Goal: Find contact information: Find contact information

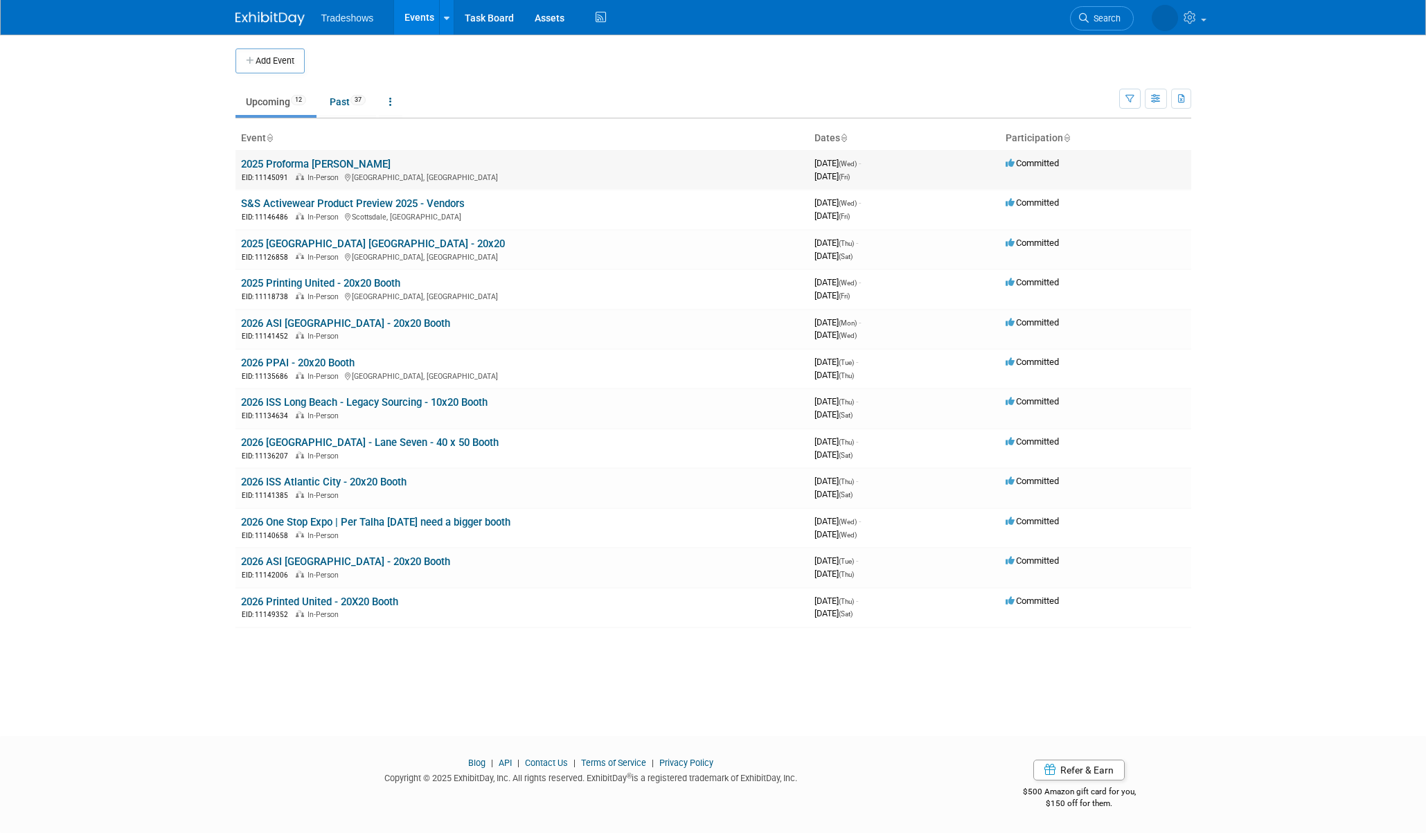
click at [293, 167] on link "2025 Proforma [PERSON_NAME]" at bounding box center [316, 163] width 149 height 12
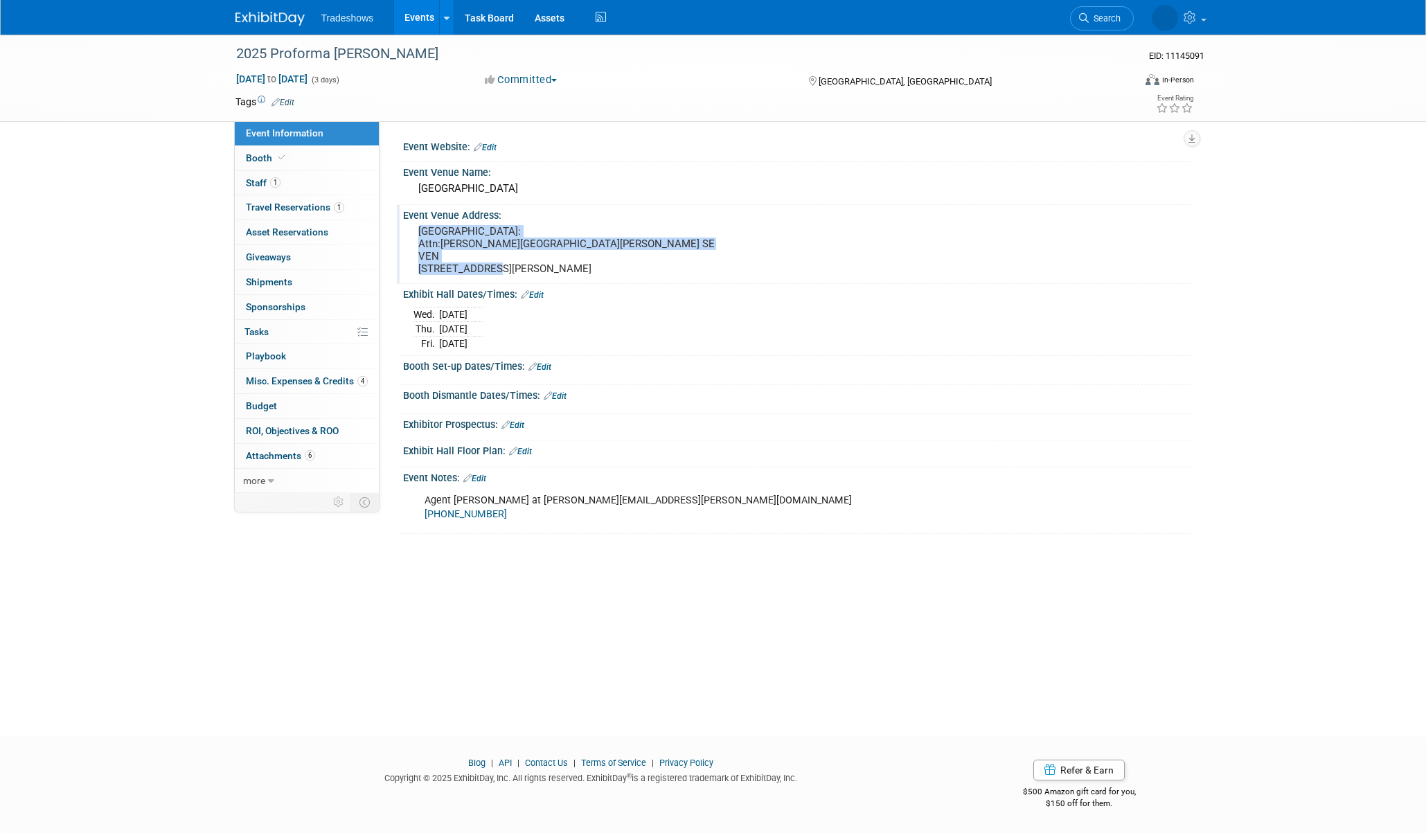
drag, startPoint x: 420, startPoint y: 231, endPoint x: 545, endPoint y: 264, distance: 129.3
click at [545, 264] on pre "[GEOGRAPHIC_DATA]: Attn:[PERSON_NAME][GEOGRAPHIC_DATA][PERSON_NAME] SEVEN [STRE…" at bounding box center [567, 249] width 298 height 50
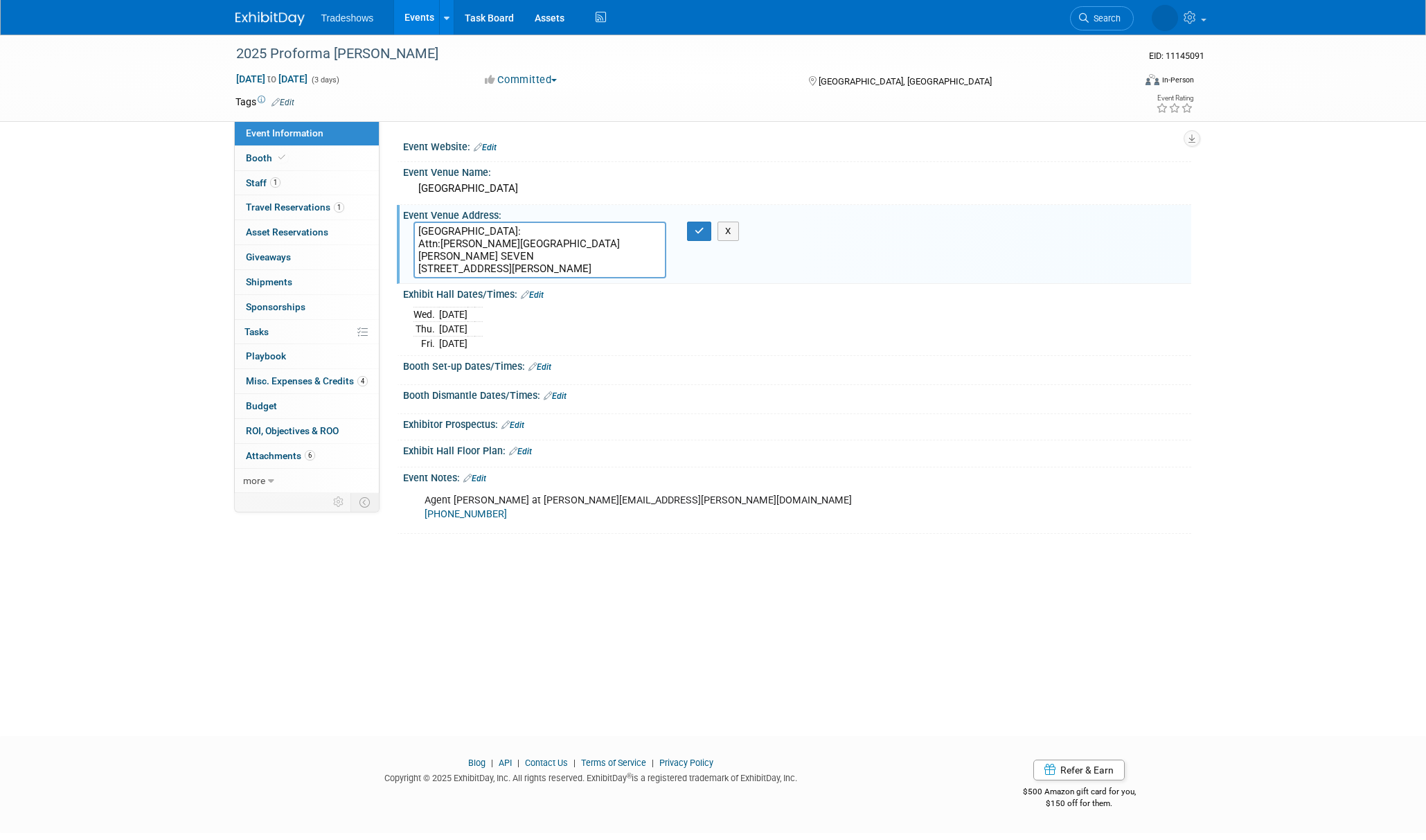
drag, startPoint x: 527, startPoint y: 267, endPoint x: 413, endPoint y: 225, distance: 121.5
click at [414, 225] on textarea "[GEOGRAPHIC_DATA]: Attn:[PERSON_NAME][GEOGRAPHIC_DATA][PERSON_NAME] SEVEN [STRE…" at bounding box center [540, 249] width 253 height 57
click at [491, 606] on div "2025 Proforma [PERSON_NAME] EID: 11145091 [DATE] to [DATE] (3 days) [DATE] to […" at bounding box center [713, 372] width 1426 height 677
click at [259, 158] on span "Booth" at bounding box center [267, 158] width 42 height 11
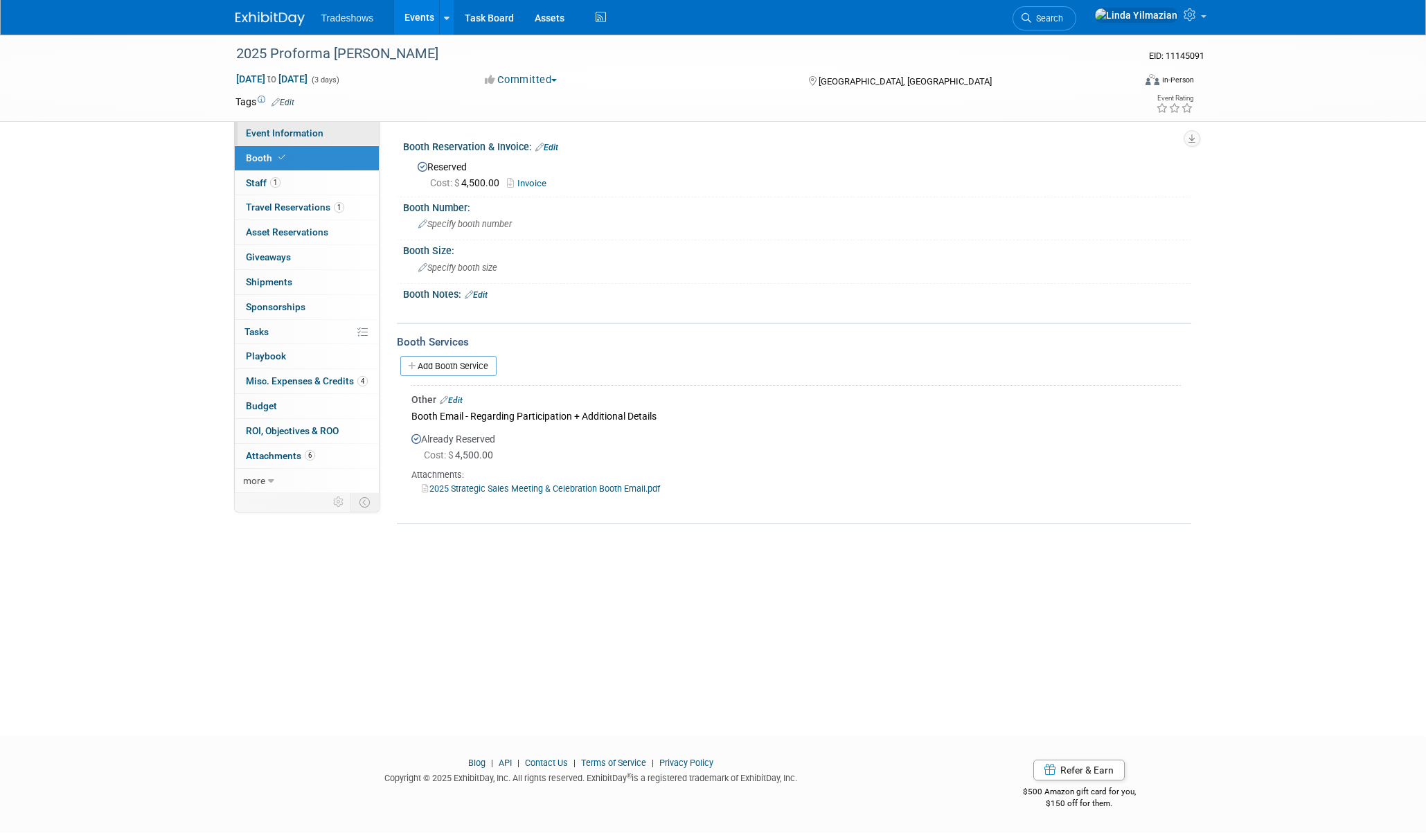
click at [265, 135] on span "Event Information" at bounding box center [285, 133] width 78 height 11
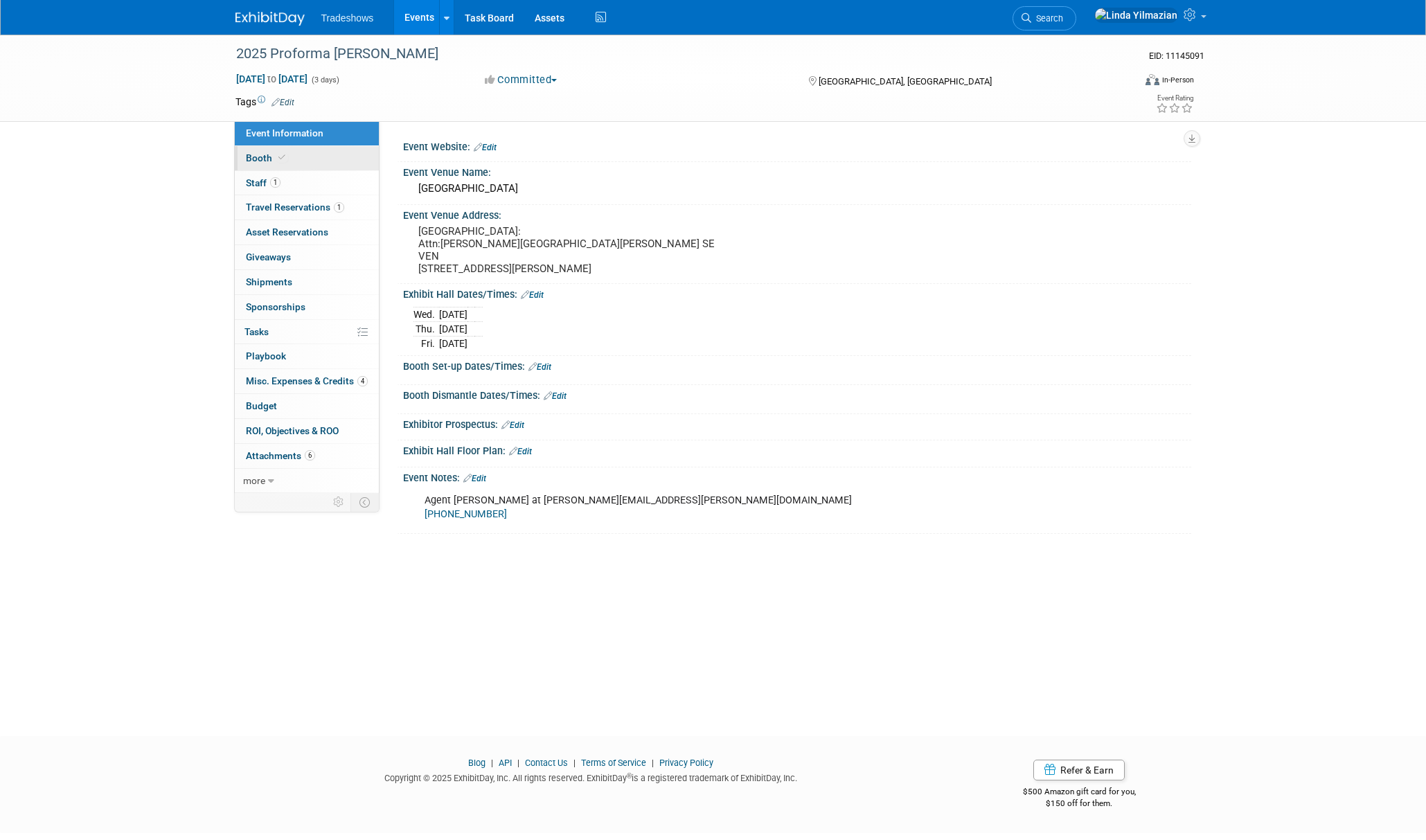
click at [255, 162] on span "Booth" at bounding box center [267, 158] width 42 height 11
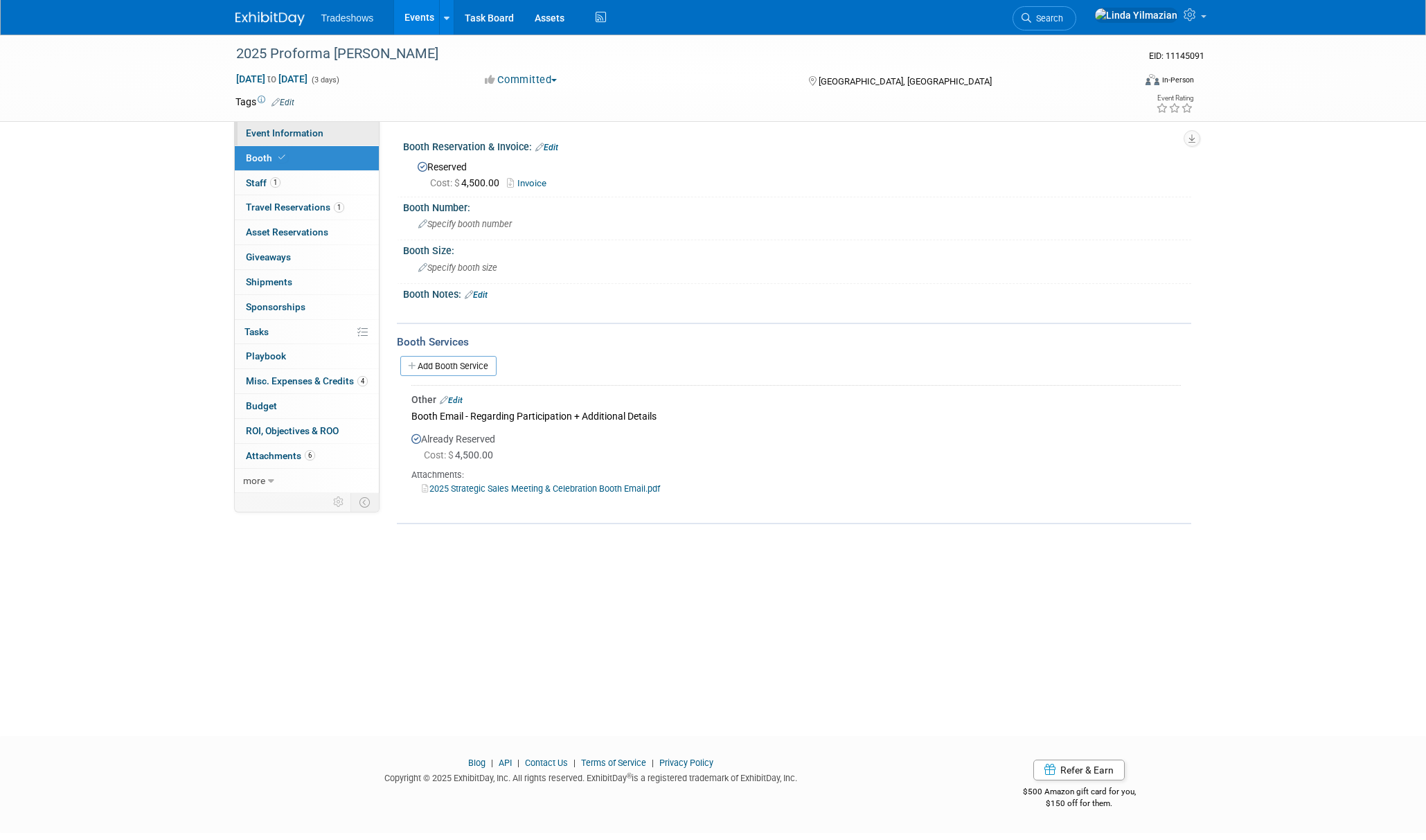
click at [265, 135] on span "Event Information" at bounding box center [285, 133] width 78 height 11
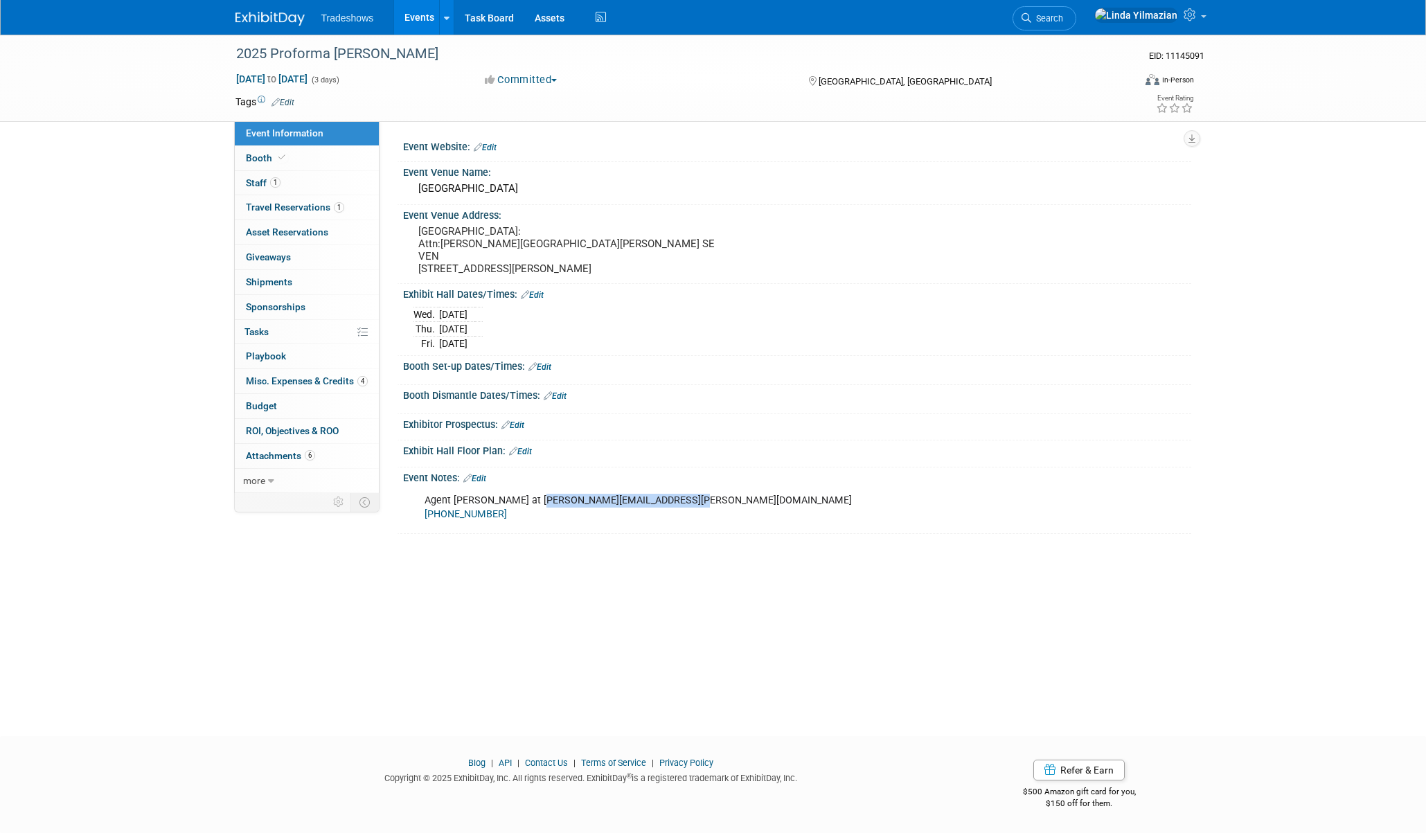
drag, startPoint x: 679, startPoint y: 500, endPoint x: 537, endPoint y: 499, distance: 142.0
click at [537, 499] on div "Agent [PERSON_NAME] at [PERSON_NAME][EMAIL_ADDRESS][PERSON_NAME][DOMAIN_NAME] […" at bounding box center [727, 507] width 624 height 42
copy div "[PERSON_NAME][EMAIL_ADDRESS][PERSON_NAME][DOMAIN_NAME]"
